Goal: Task Accomplishment & Management: Manage account settings

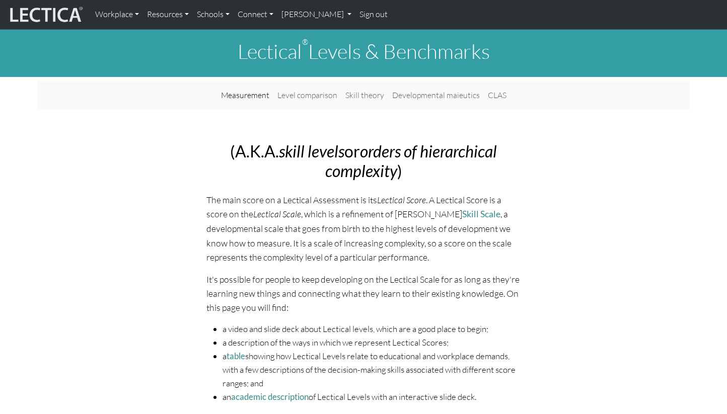
click at [61, 16] on img at bounding box center [46, 14] width 76 height 19
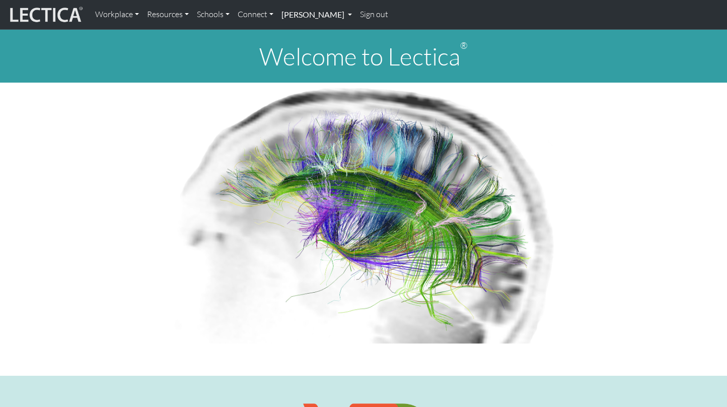
click at [301, 19] on link "[PERSON_NAME]" at bounding box center [316, 14] width 79 height 21
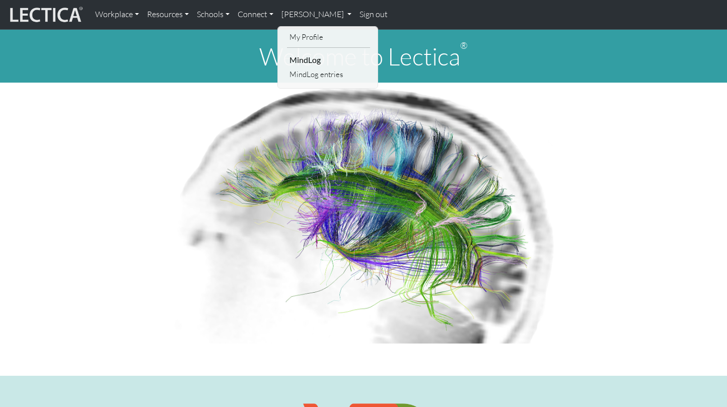
click at [216, 111] on img at bounding box center [364, 213] width 392 height 261
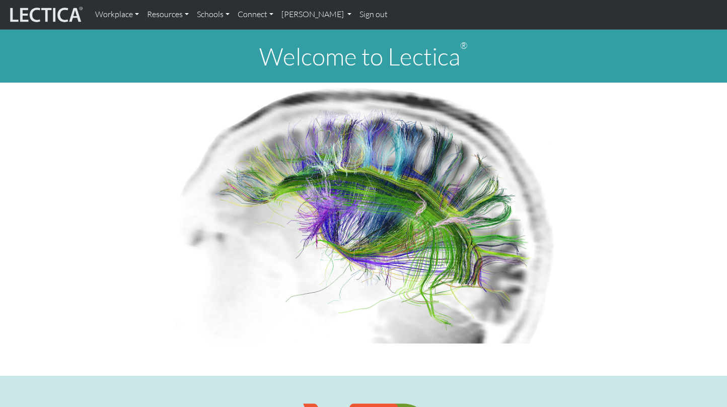
click at [110, 109] on p at bounding box center [363, 213] width 652 height 261
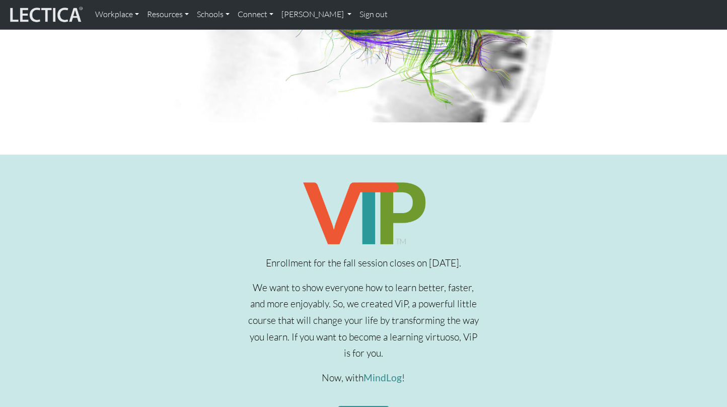
scroll to position [2, 0]
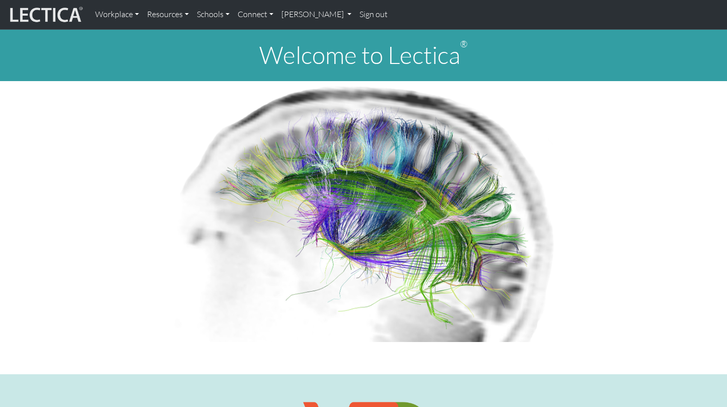
click at [58, 15] on img at bounding box center [46, 14] width 76 height 19
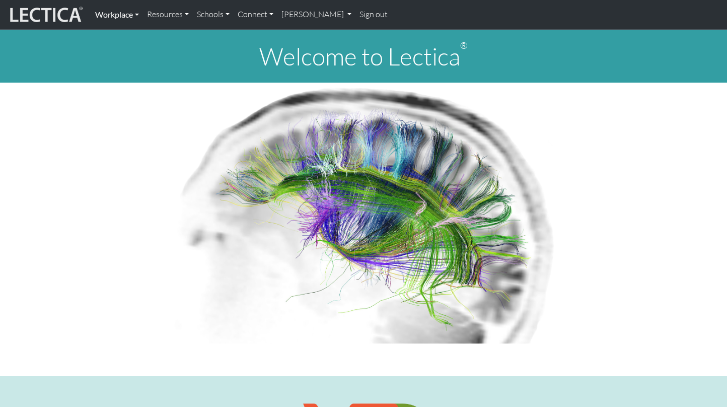
click at [112, 19] on link "Workplace" at bounding box center [117, 14] width 52 height 21
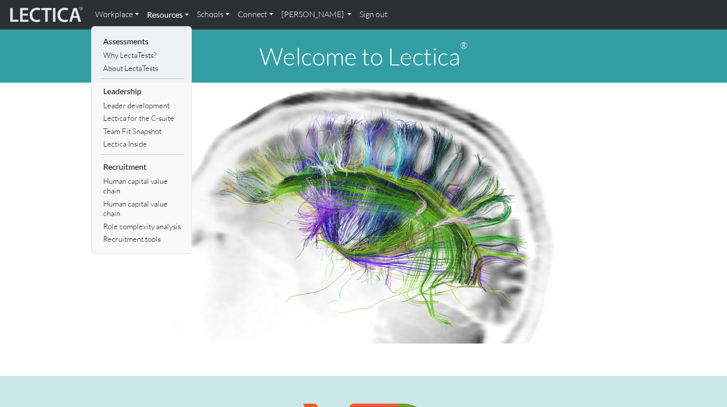
click at [174, 14] on link "Resources" at bounding box center [168, 14] width 50 height 21
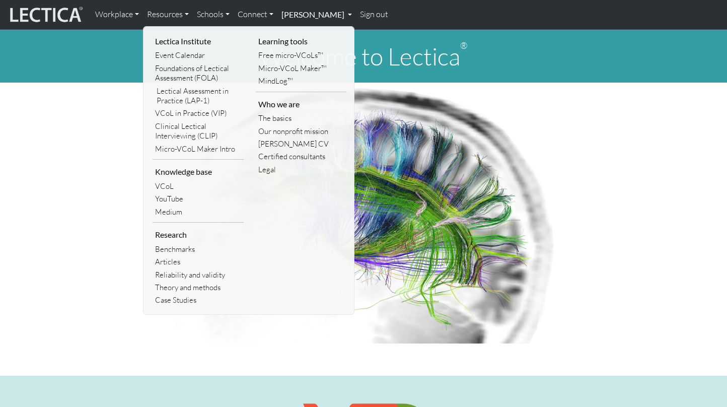
click at [293, 10] on link "[PERSON_NAME]" at bounding box center [316, 14] width 79 height 21
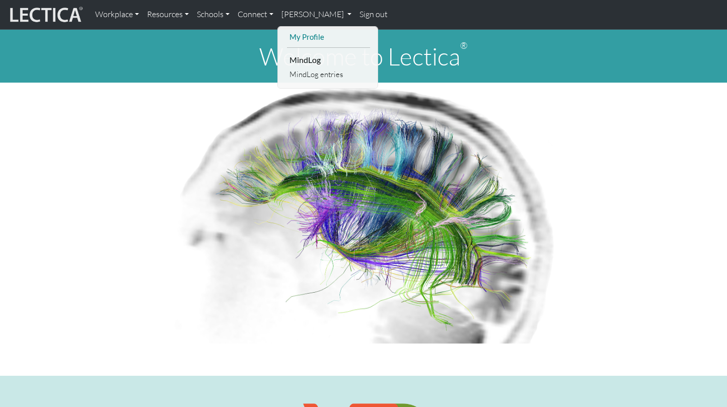
click at [302, 36] on link "My Profile" at bounding box center [328, 37] width 83 height 13
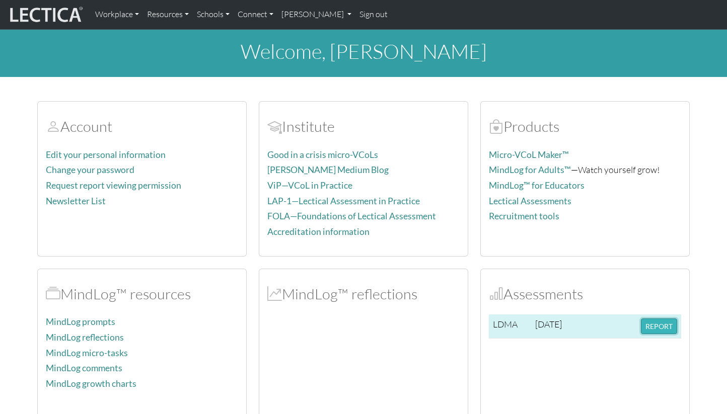
click at [667, 322] on button "REPORT" at bounding box center [659, 327] width 36 height 16
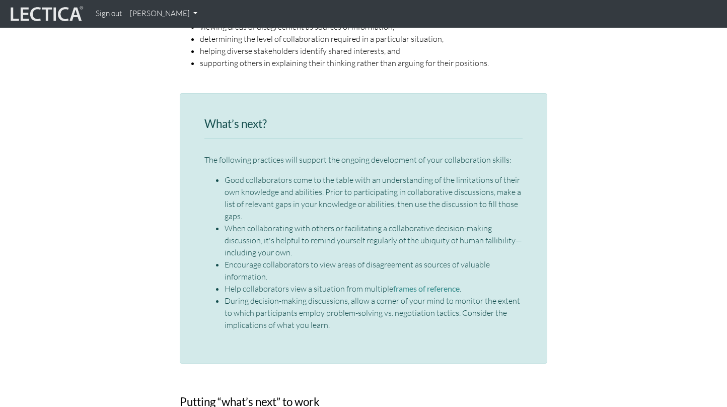
scroll to position [1507, 0]
